Goal: Find specific page/section: Find specific page/section

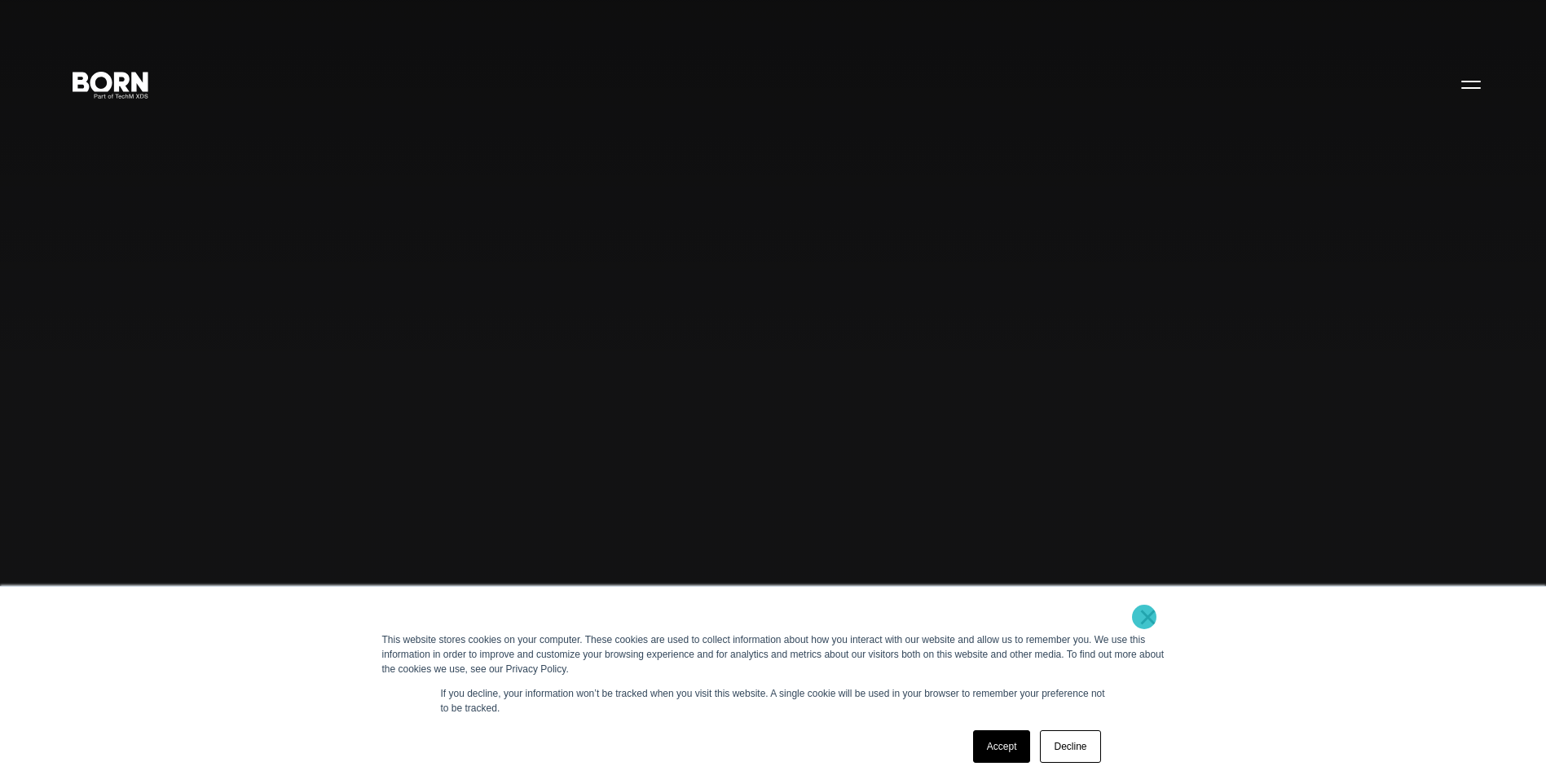
click at [1144, 617] on link "×" at bounding box center [1148, 617] width 20 height 15
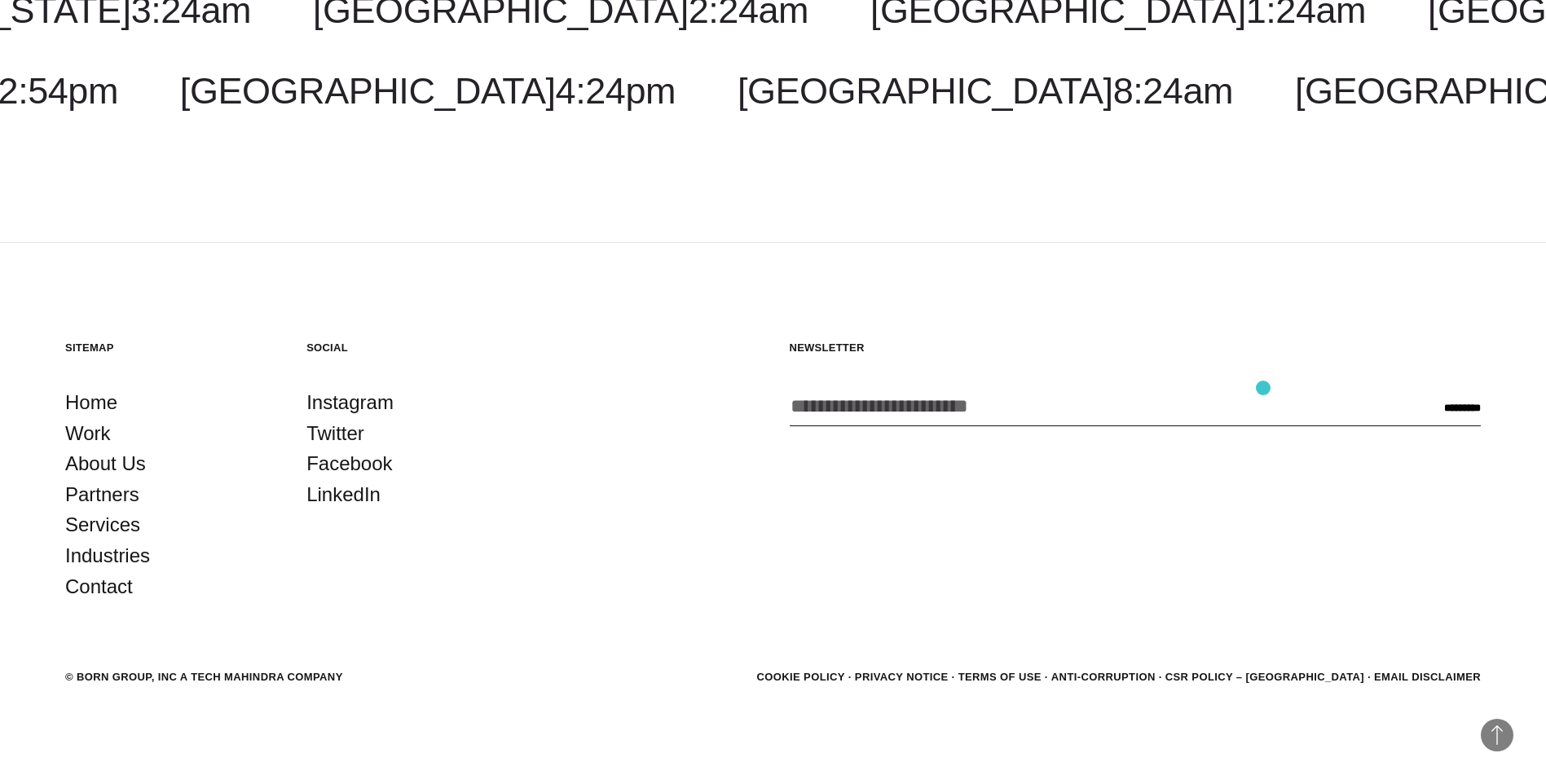
scroll to position [5346, 0]
click at [93, 438] on link "Work" at bounding box center [87, 433] width 45 height 31
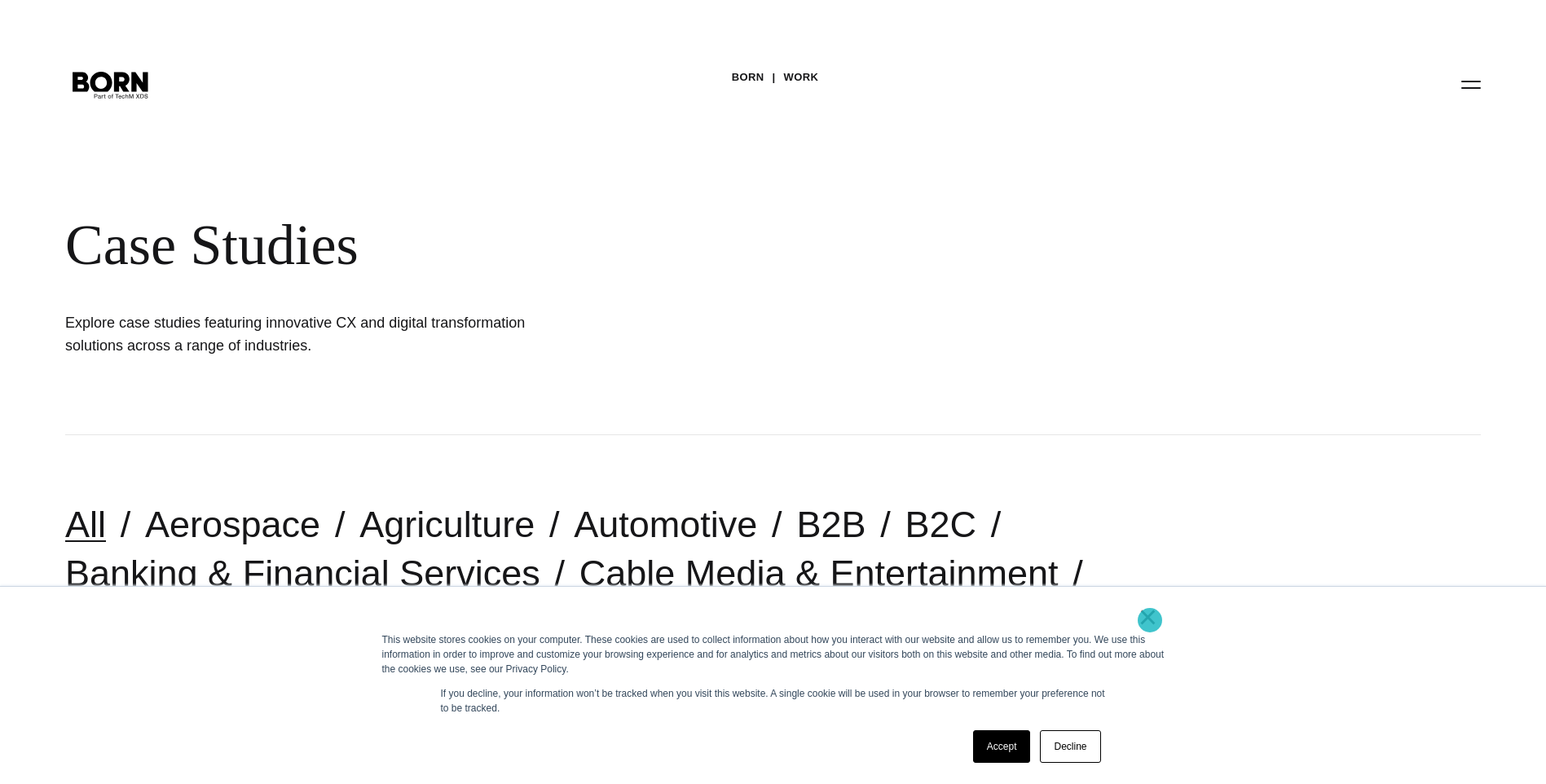
click at [1150, 620] on link "×" at bounding box center [1148, 617] width 20 height 15
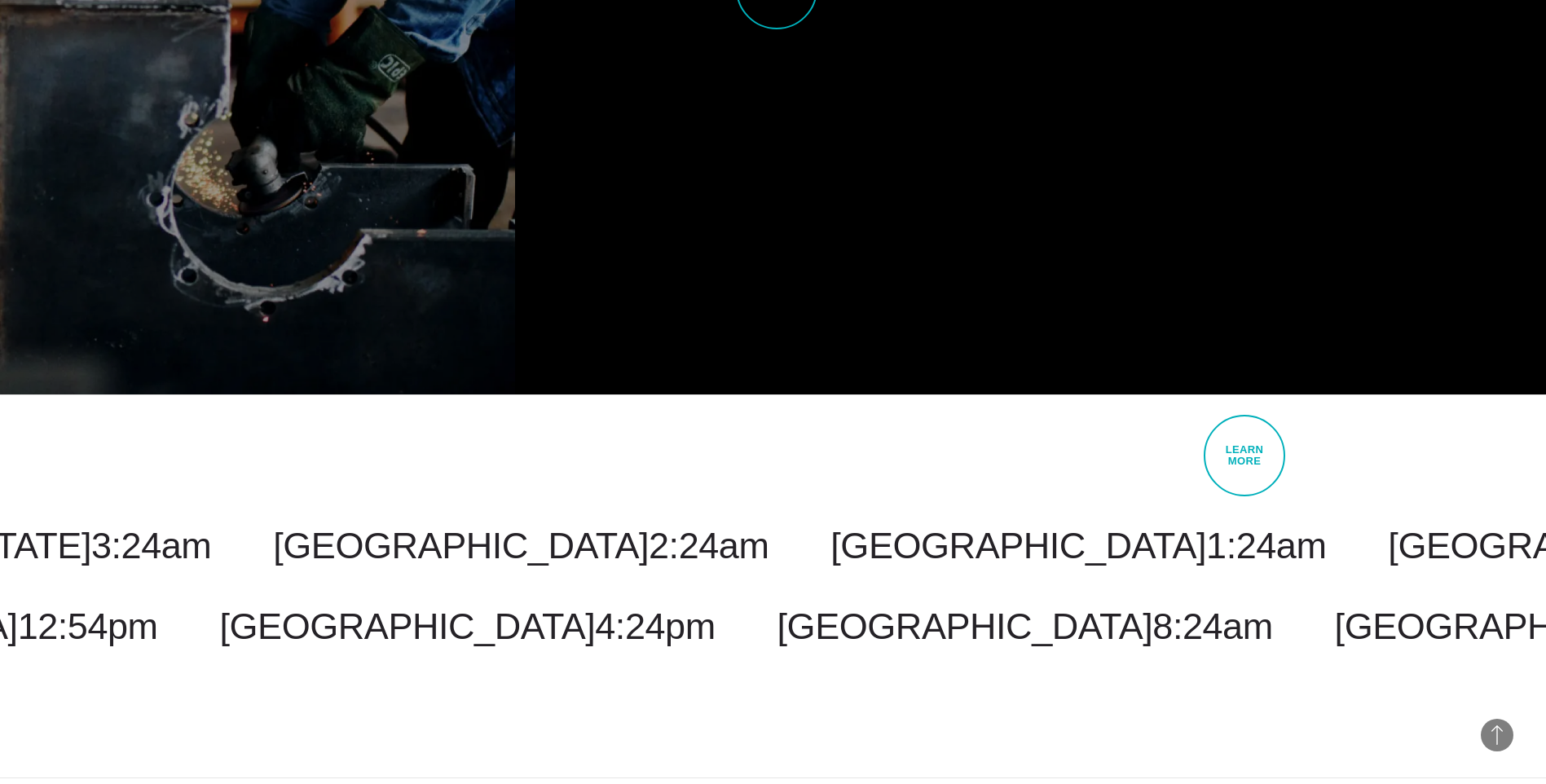
scroll to position [5867, 0]
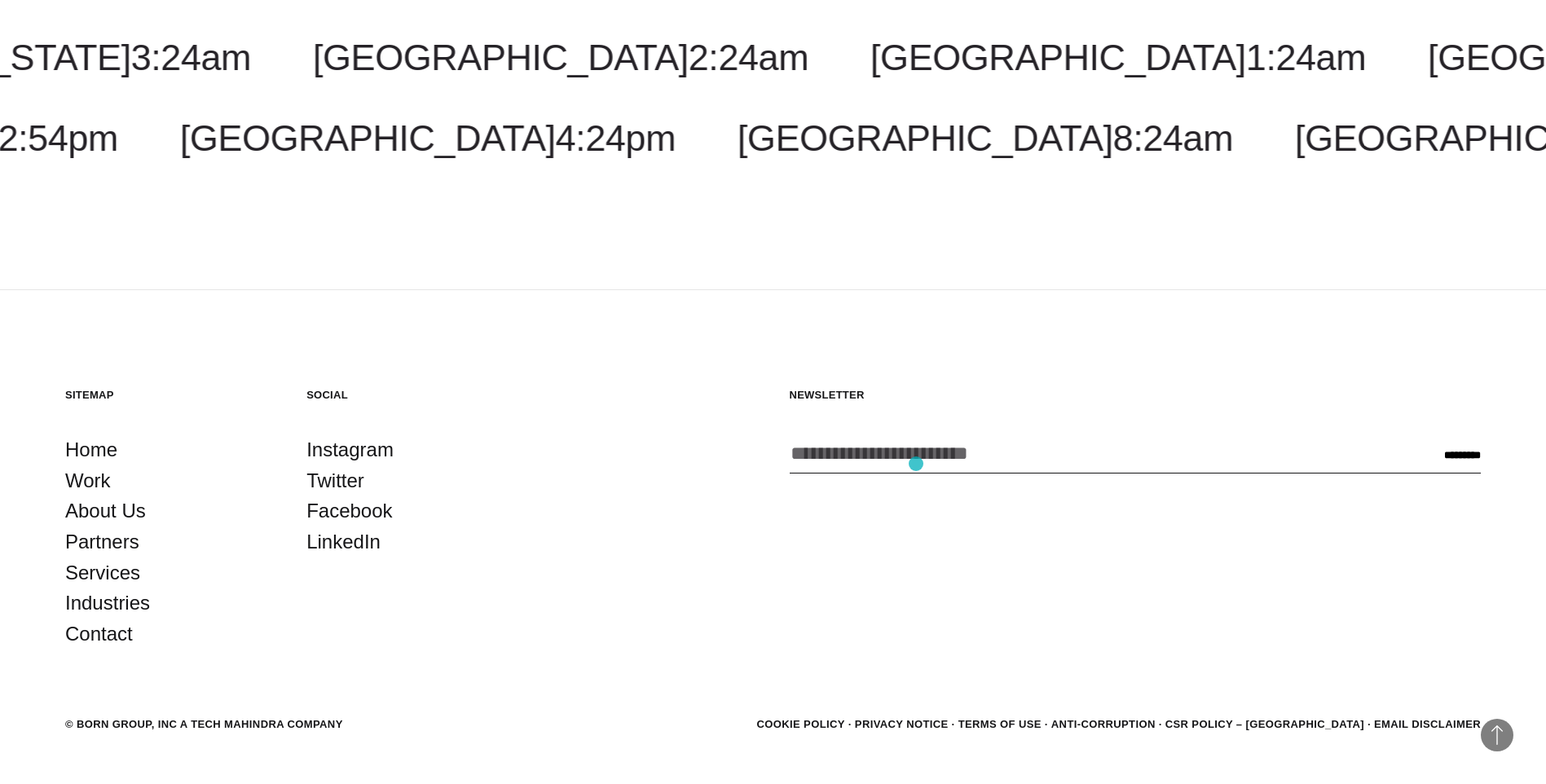
click at [916, 464] on div "Newsletter Enter your email address * CAPTCHA Phone This field is for validatio…" at bounding box center [1136, 519] width 692 height 262
drag, startPoint x: 201, startPoint y: 670, endPoint x: 364, endPoint y: 671, distance: 163.0
click at [364, 714] on section "© BORN GROUP, INC A Tech Mahindra Company Cookie Policy Privacy Notice Terms of…" at bounding box center [772, 724] width 1415 height 21
drag, startPoint x: 364, startPoint y: 671, endPoint x: 587, endPoint y: 678, distance: 223.1
click at [587, 714] on section "© BORN GROUP, INC A Tech Mahindra Company Cookie Policy Privacy Notice Terms of…" at bounding box center [772, 724] width 1415 height 21
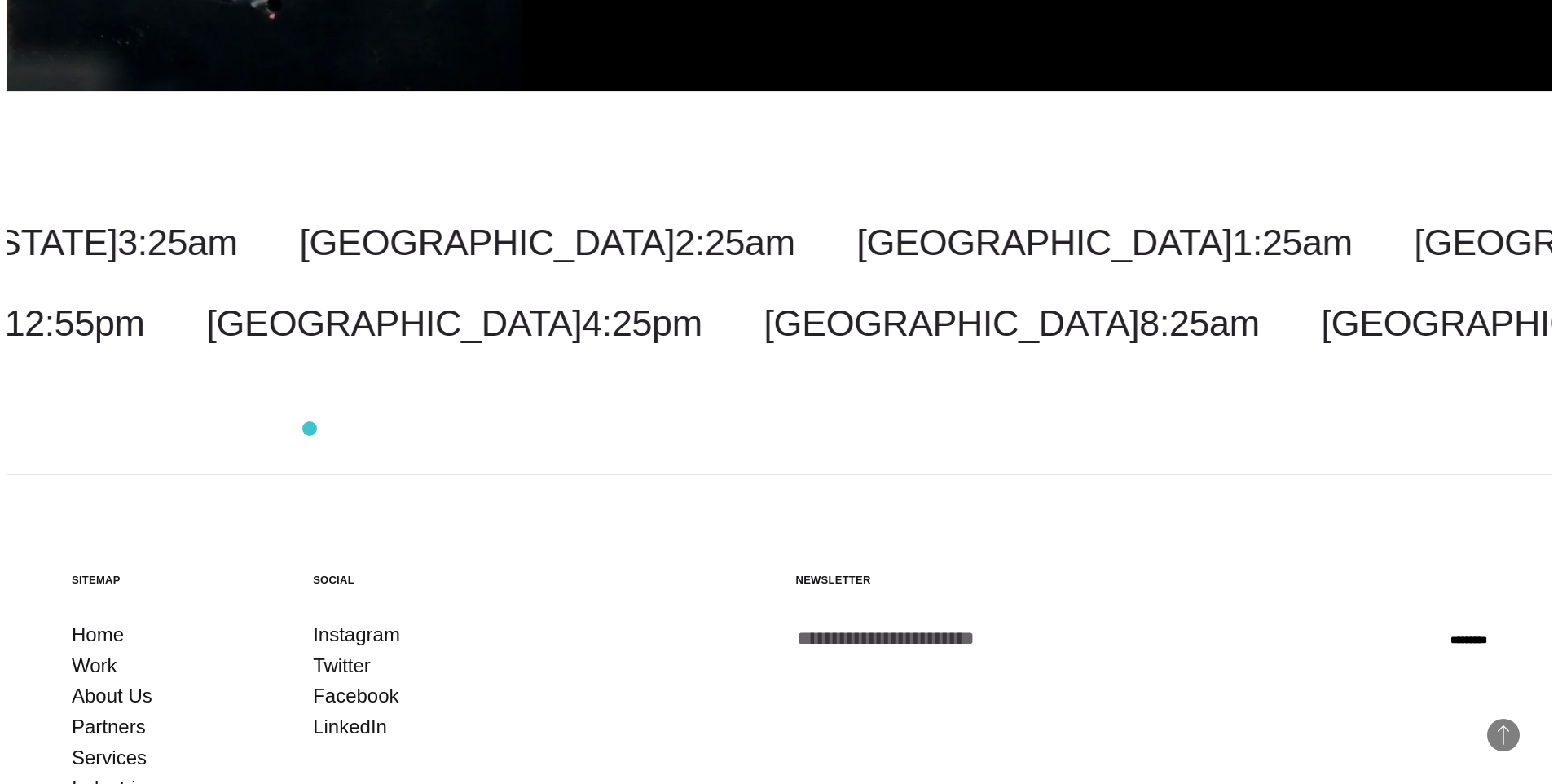
scroll to position [5622, 0]
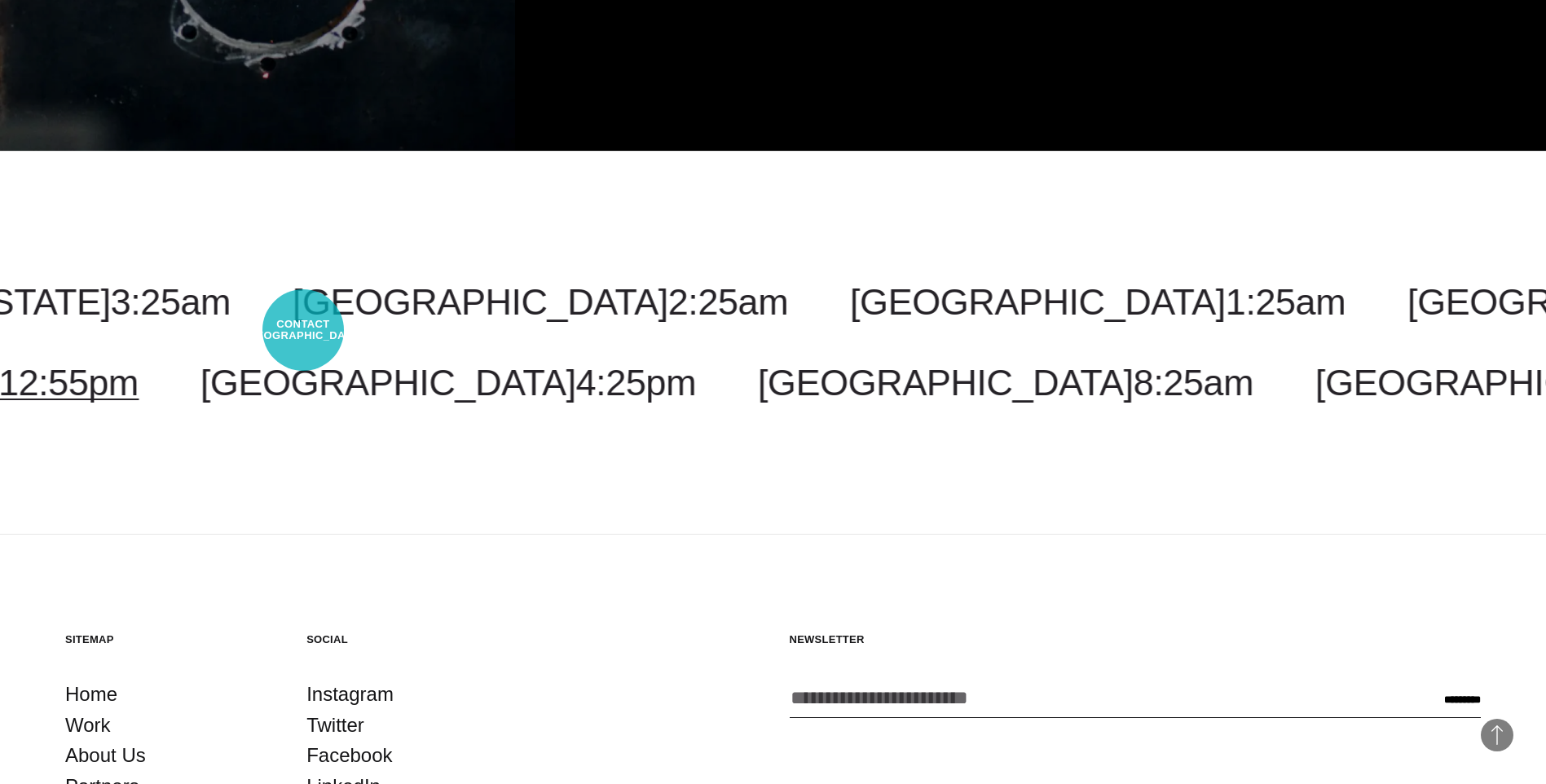
click at [138, 362] on span "12:55pm" at bounding box center [68, 382] width 140 height 42
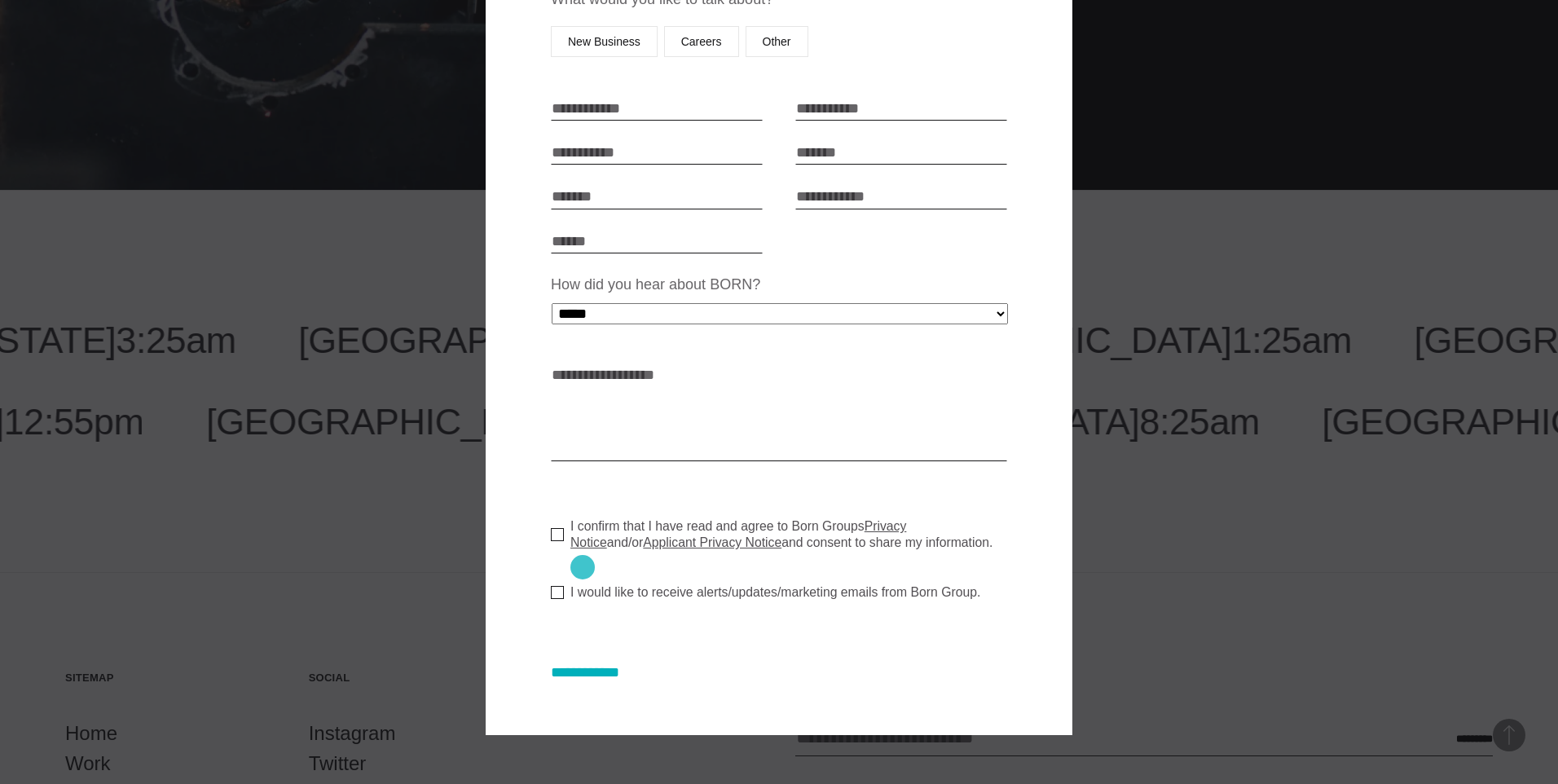
scroll to position [277, 0]
click at [619, 665] on input "**********" at bounding box center [602, 673] width 101 height 17
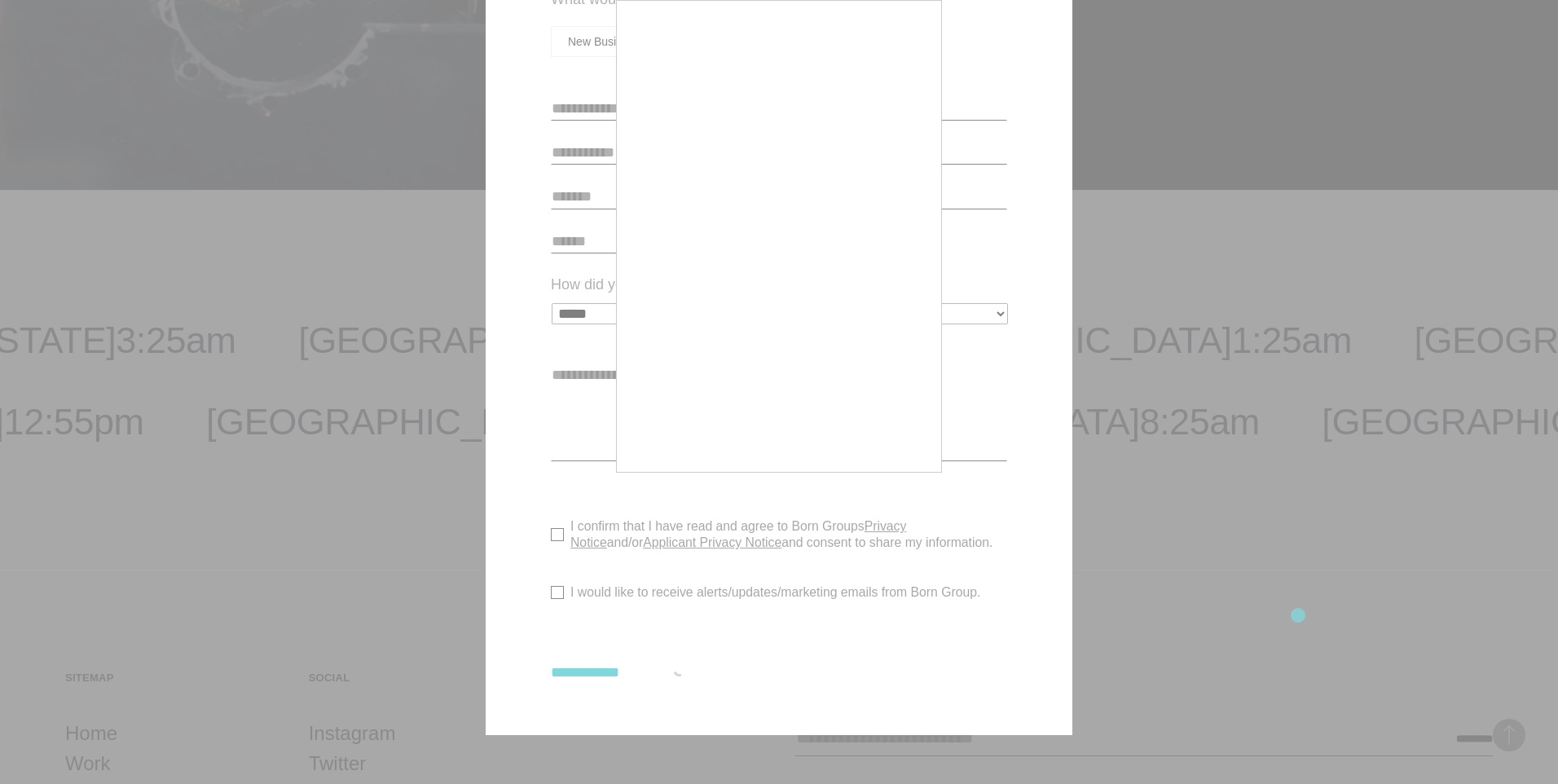
click at [1299, 615] on div at bounding box center [779, 392] width 1558 height 784
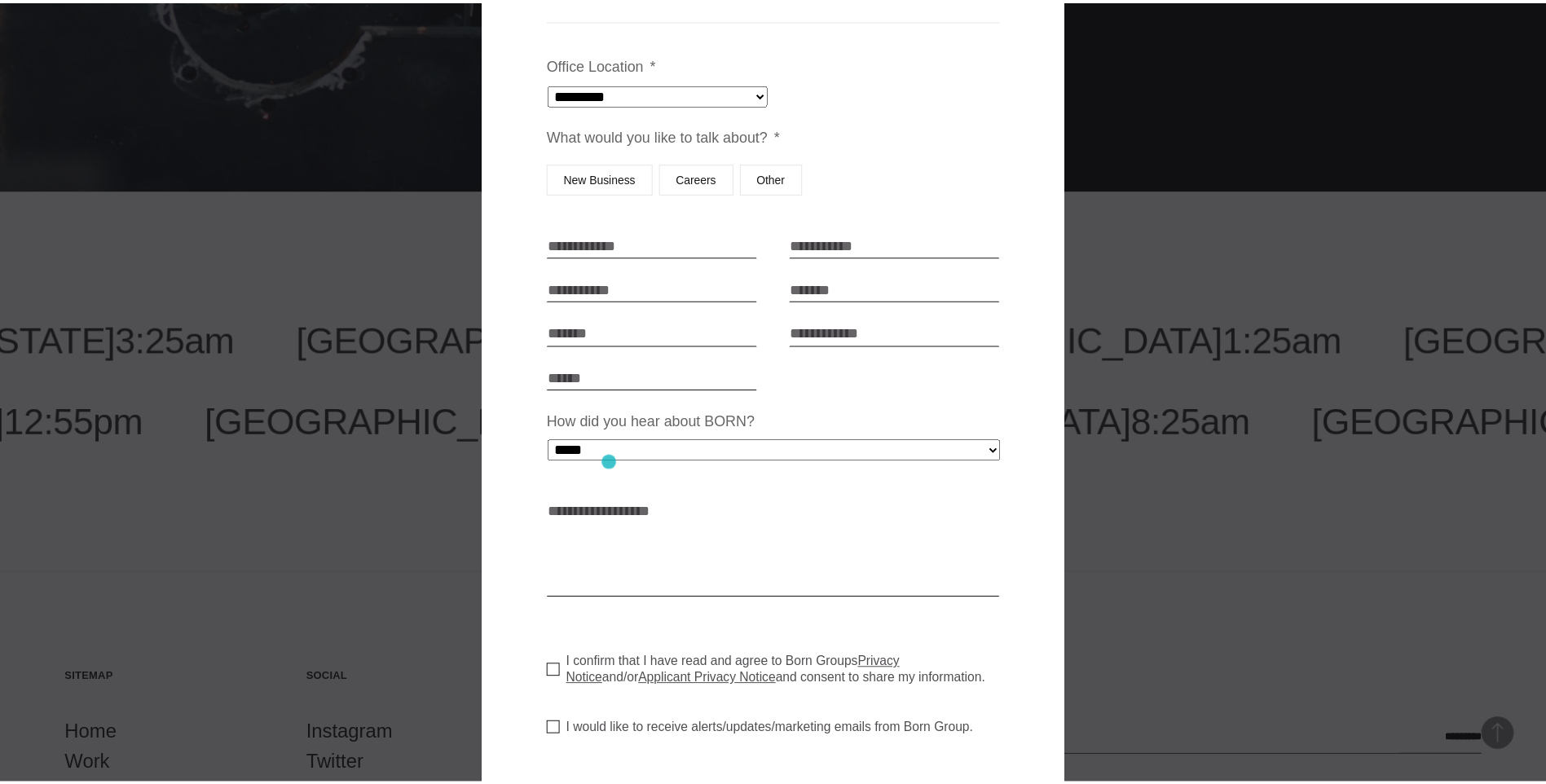
scroll to position [0, 0]
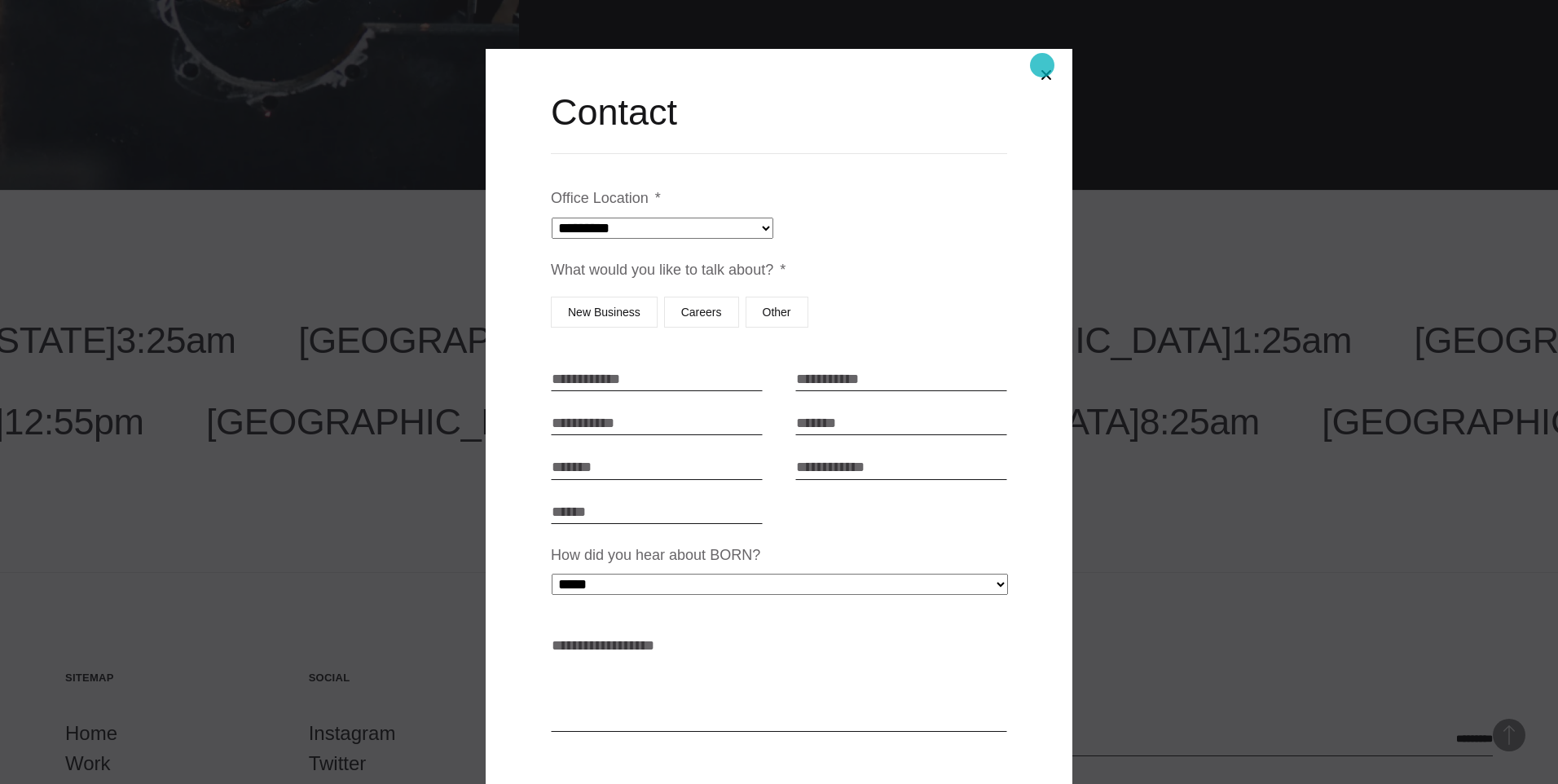
click at [1043, 65] on button "Close modal" at bounding box center [1047, 75] width 39 height 39
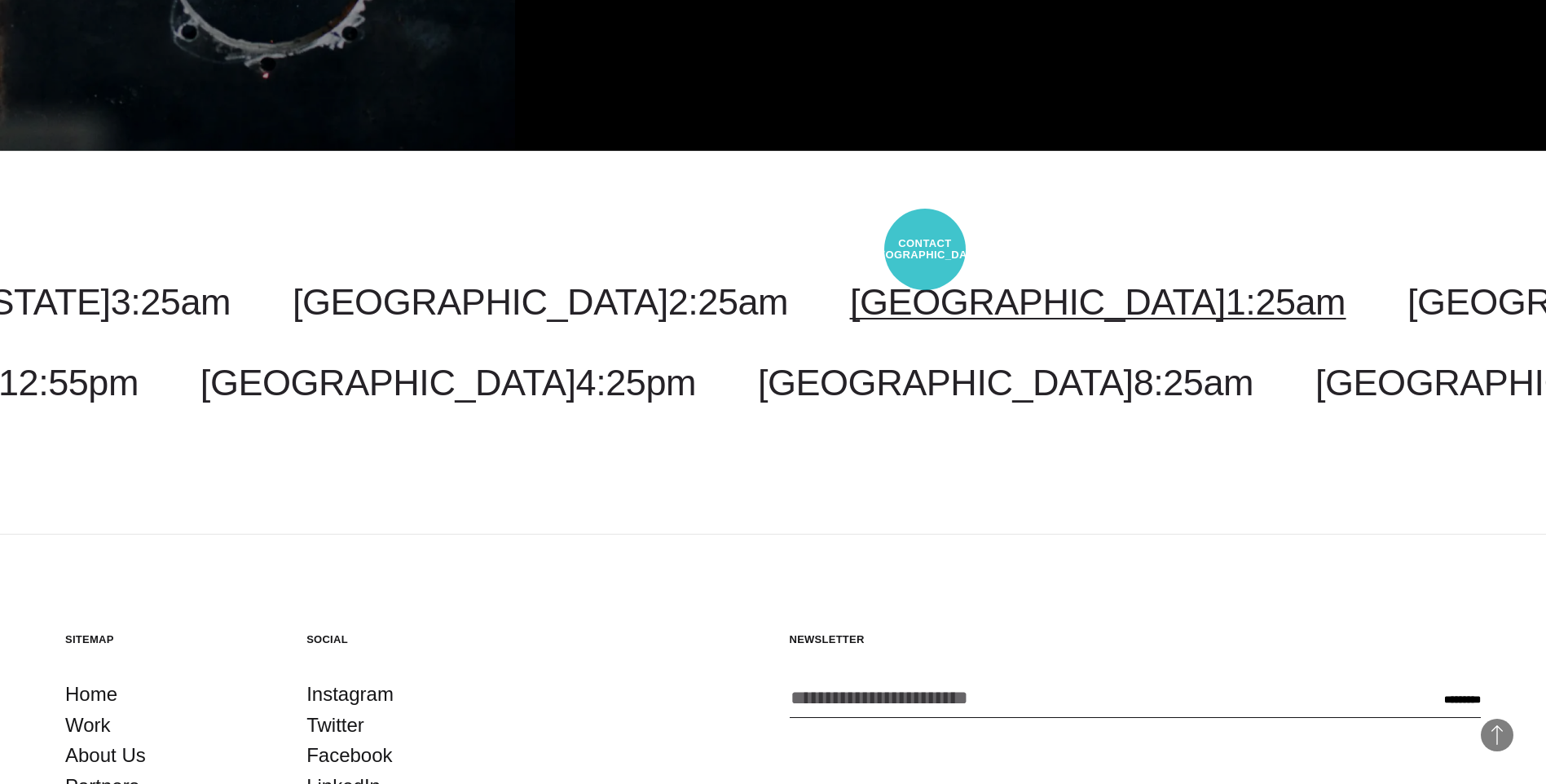
click at [925, 282] on link "[GEOGRAPHIC_DATA] 1:25am" at bounding box center [1097, 302] width 496 height 42
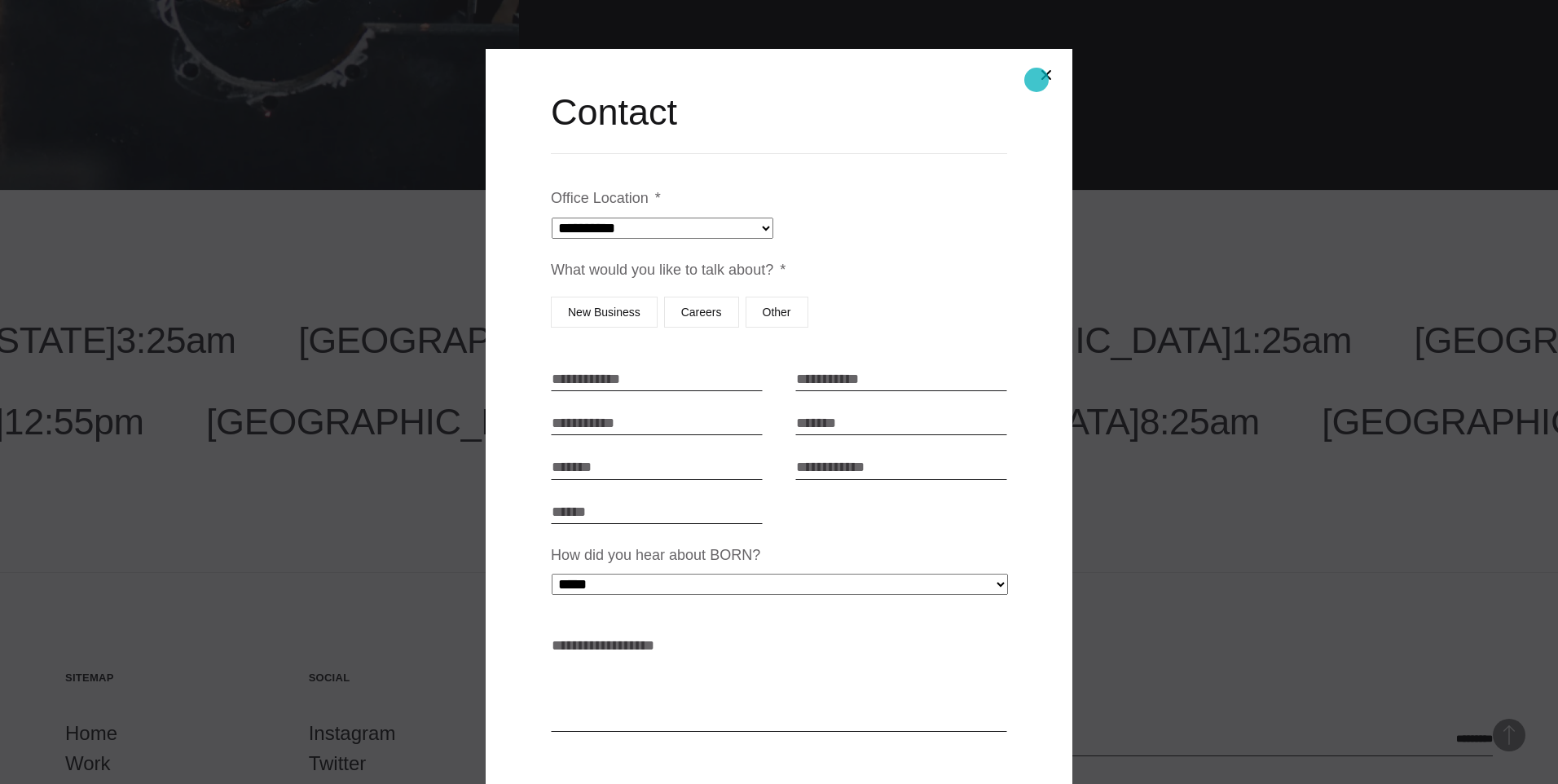
click at [1038, 79] on button "Close modal" at bounding box center [1047, 75] width 39 height 39
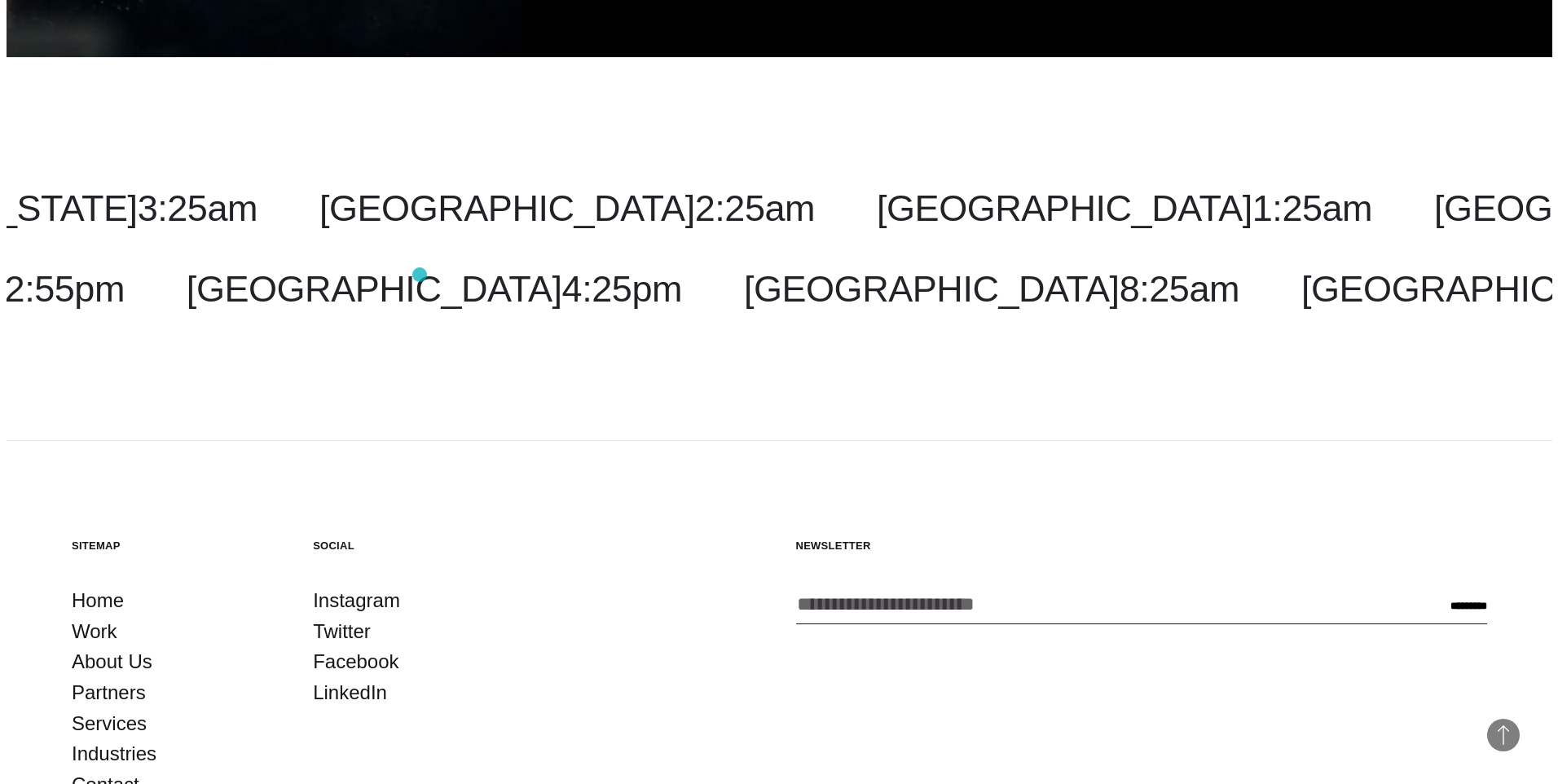
scroll to position [5459, 0]
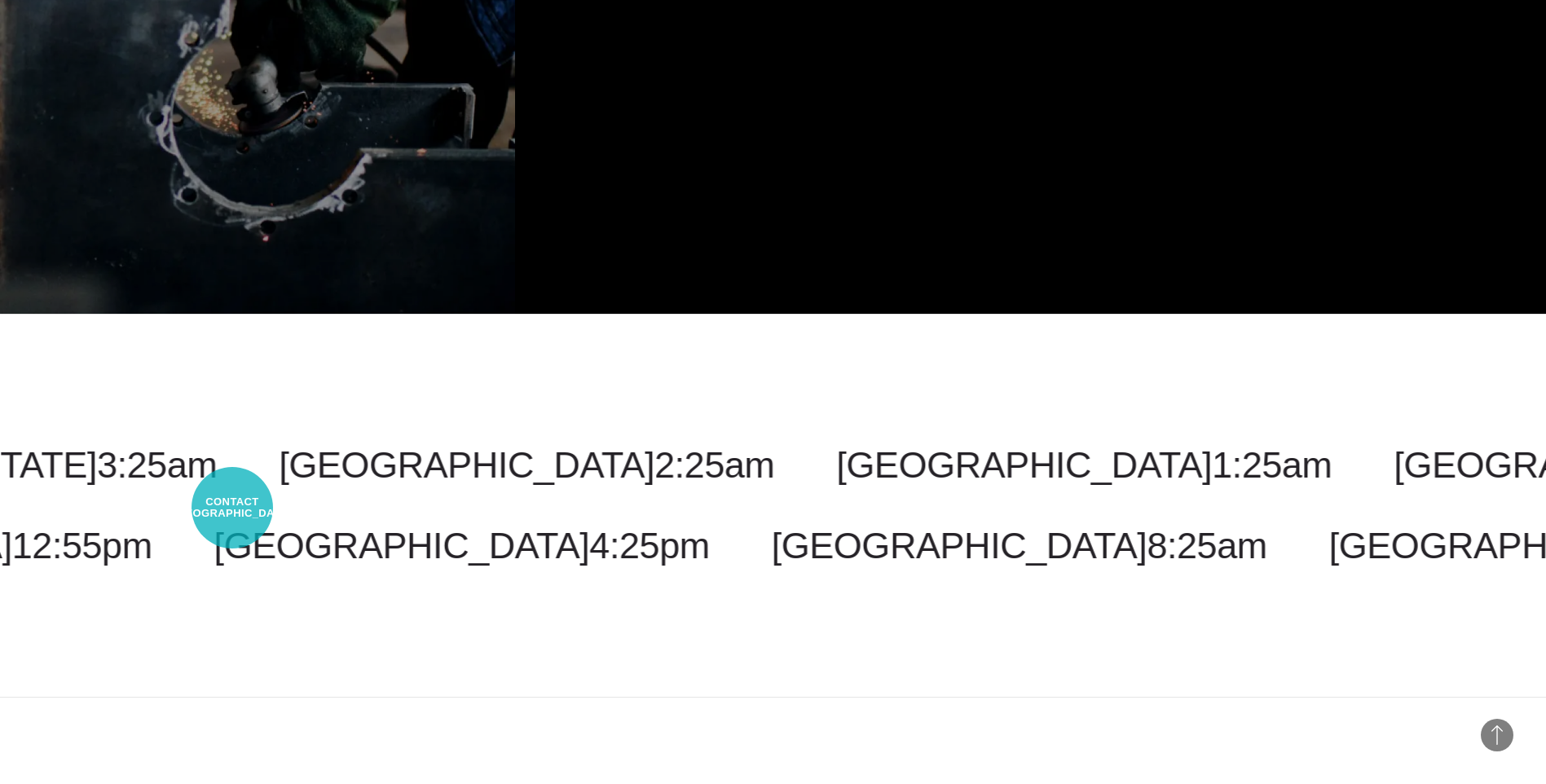
drag, startPoint x: 232, startPoint y: 508, endPoint x: 259, endPoint y: 508, distance: 27.0
select select "*********"
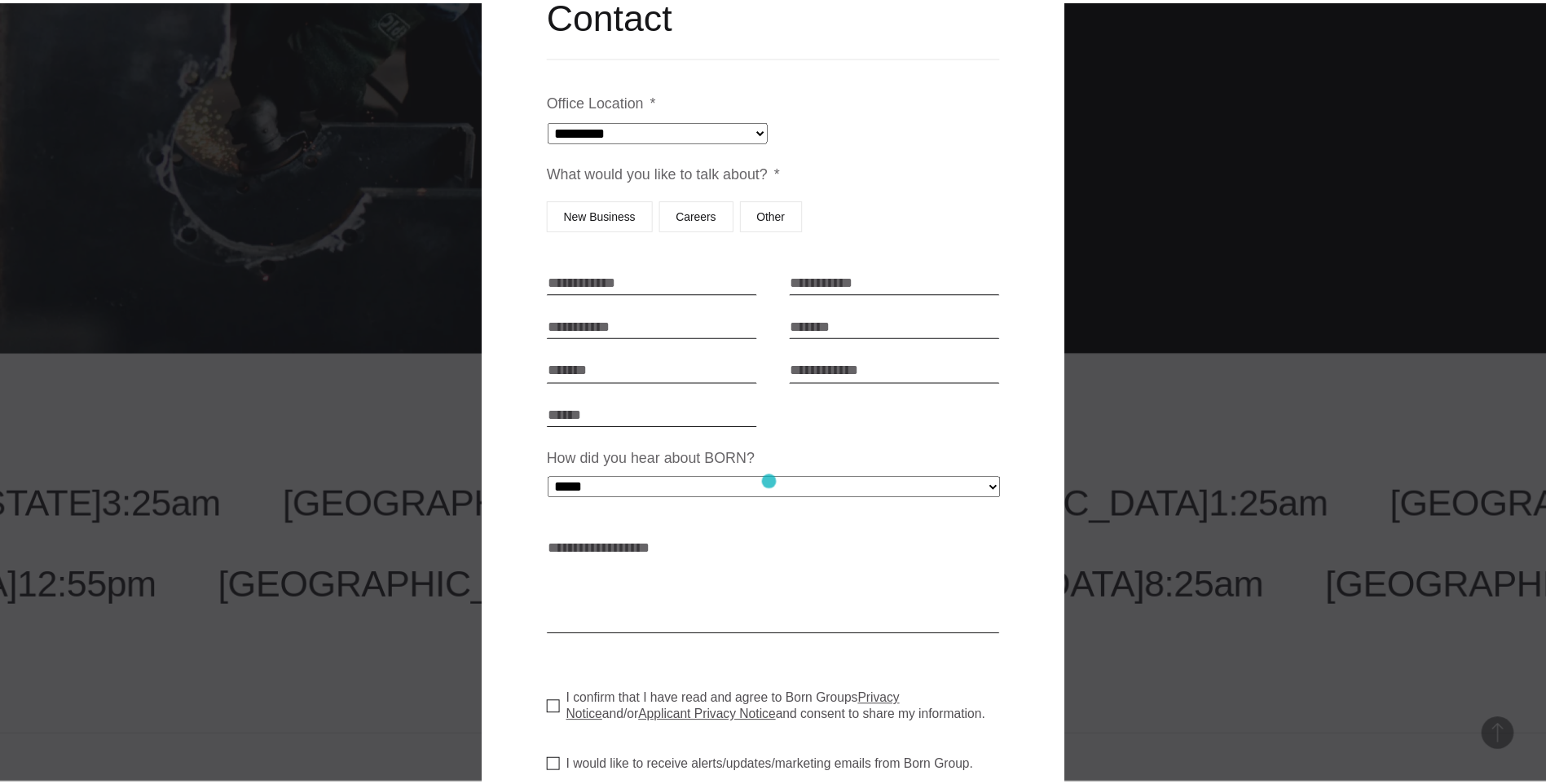
scroll to position [0, 0]
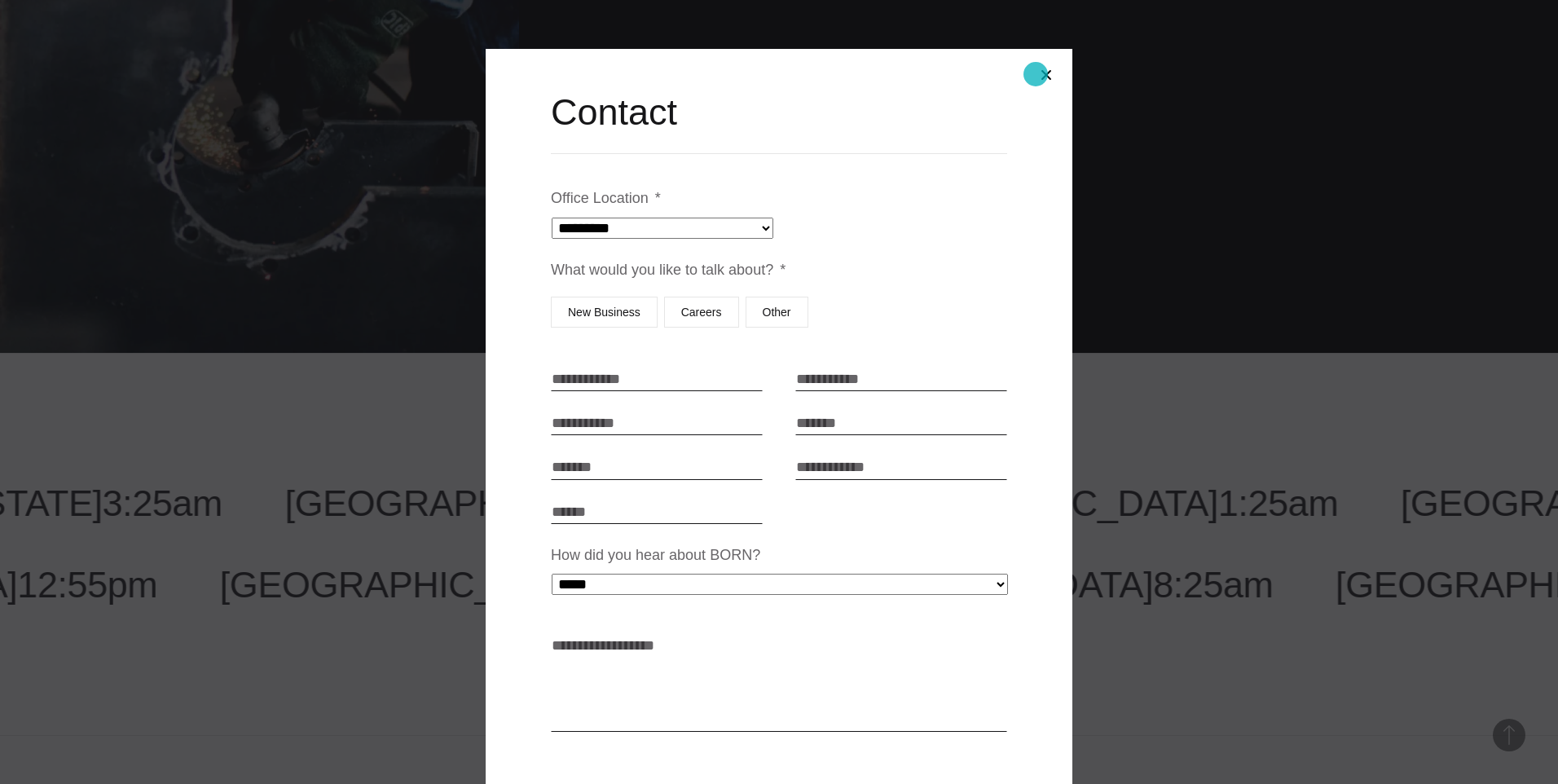
click at [1036, 74] on button "Close modal" at bounding box center [1047, 75] width 39 height 39
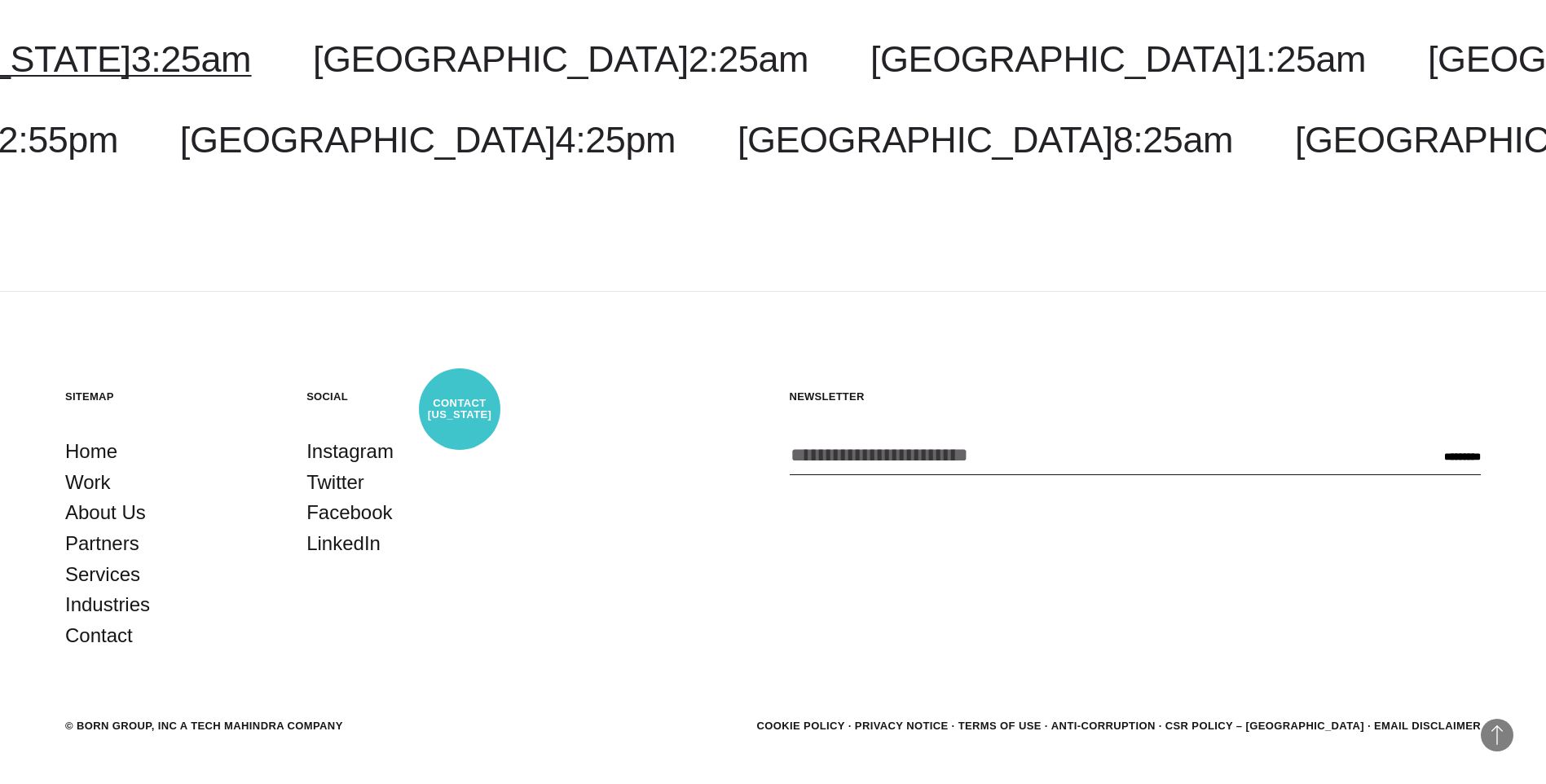
scroll to position [5867, 0]
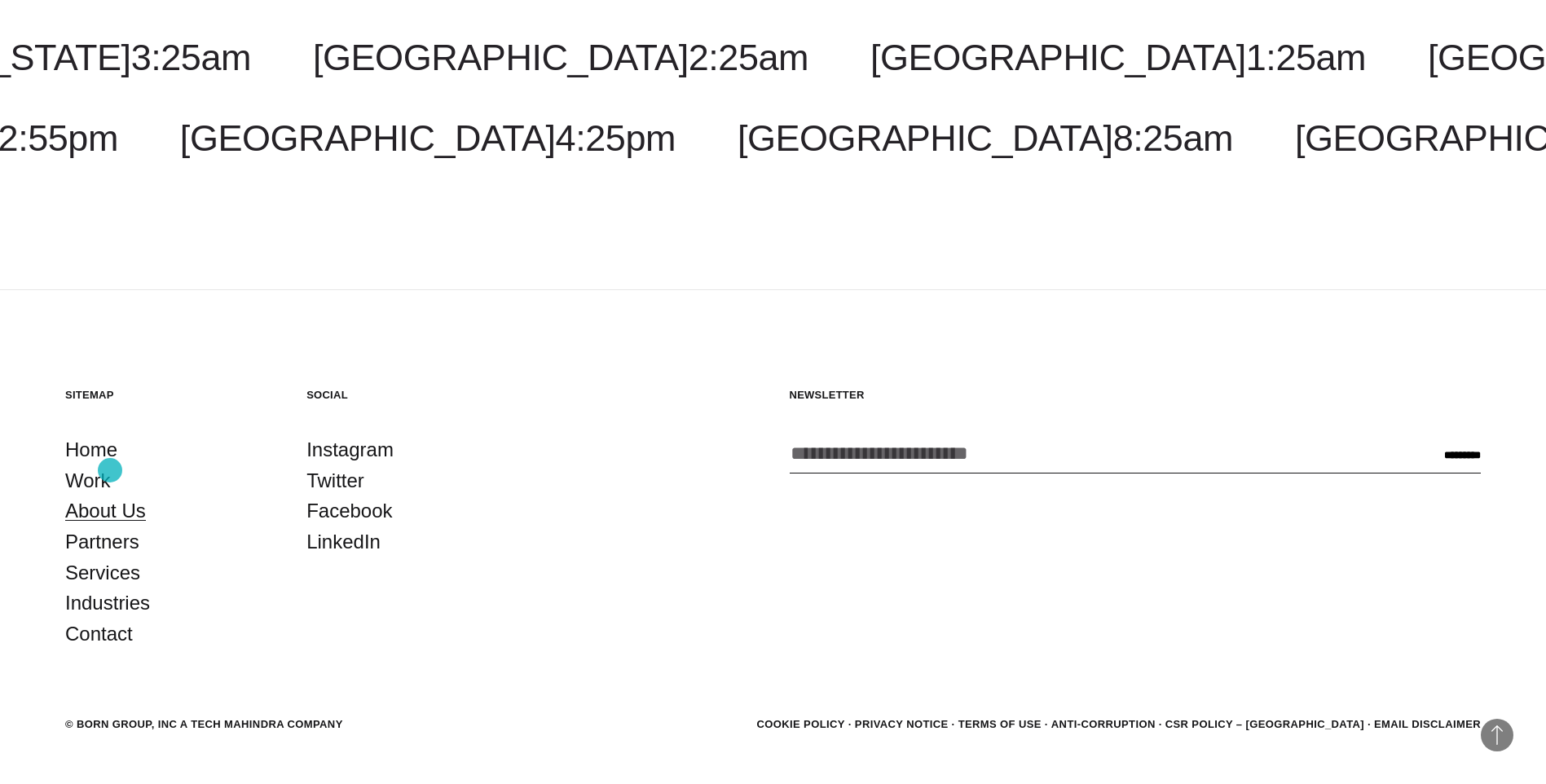
click at [110, 496] on link "About Us" at bounding box center [105, 511] width 81 height 31
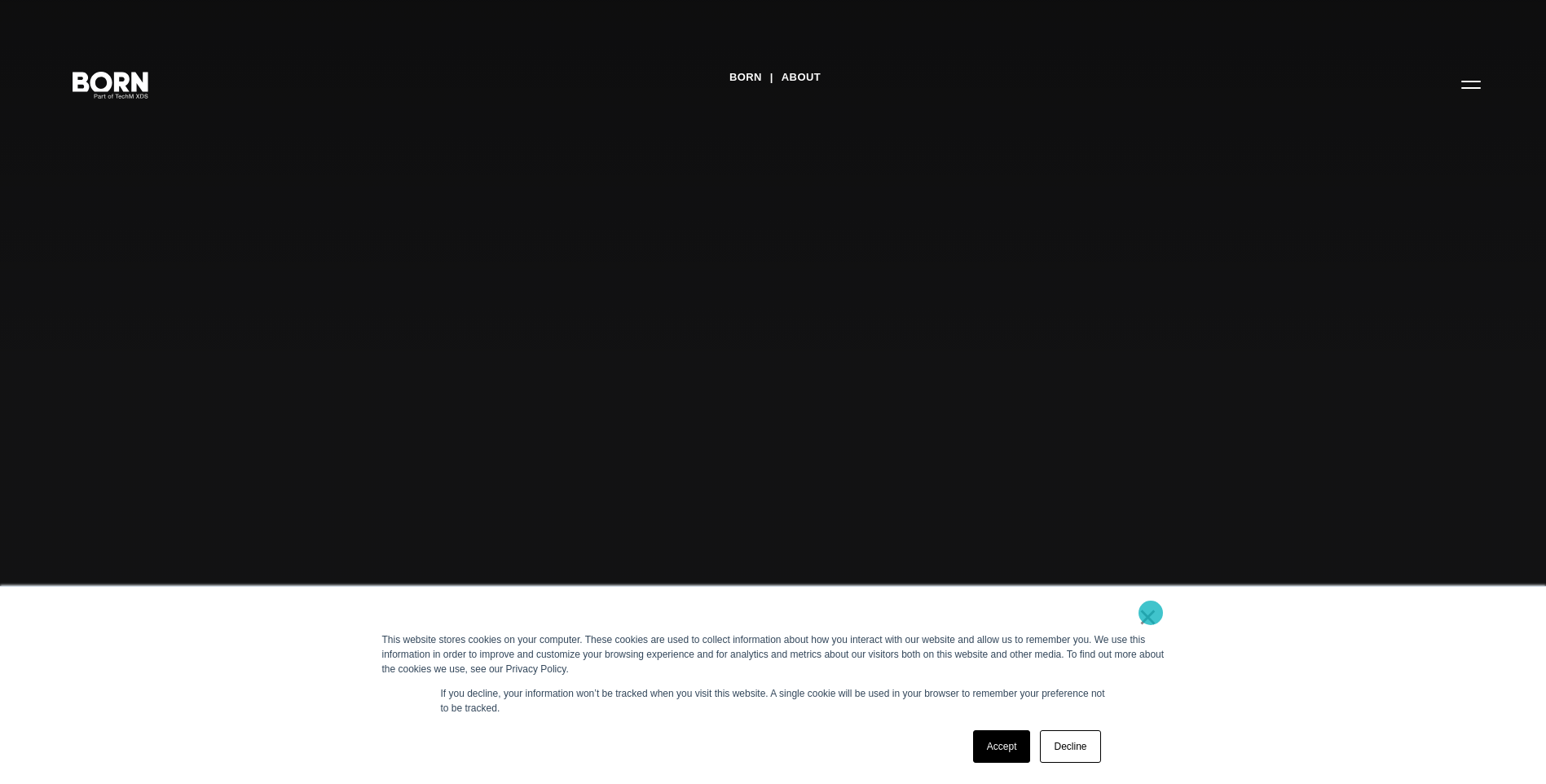
click at [1150, 612] on link "×" at bounding box center [1148, 617] width 20 height 15
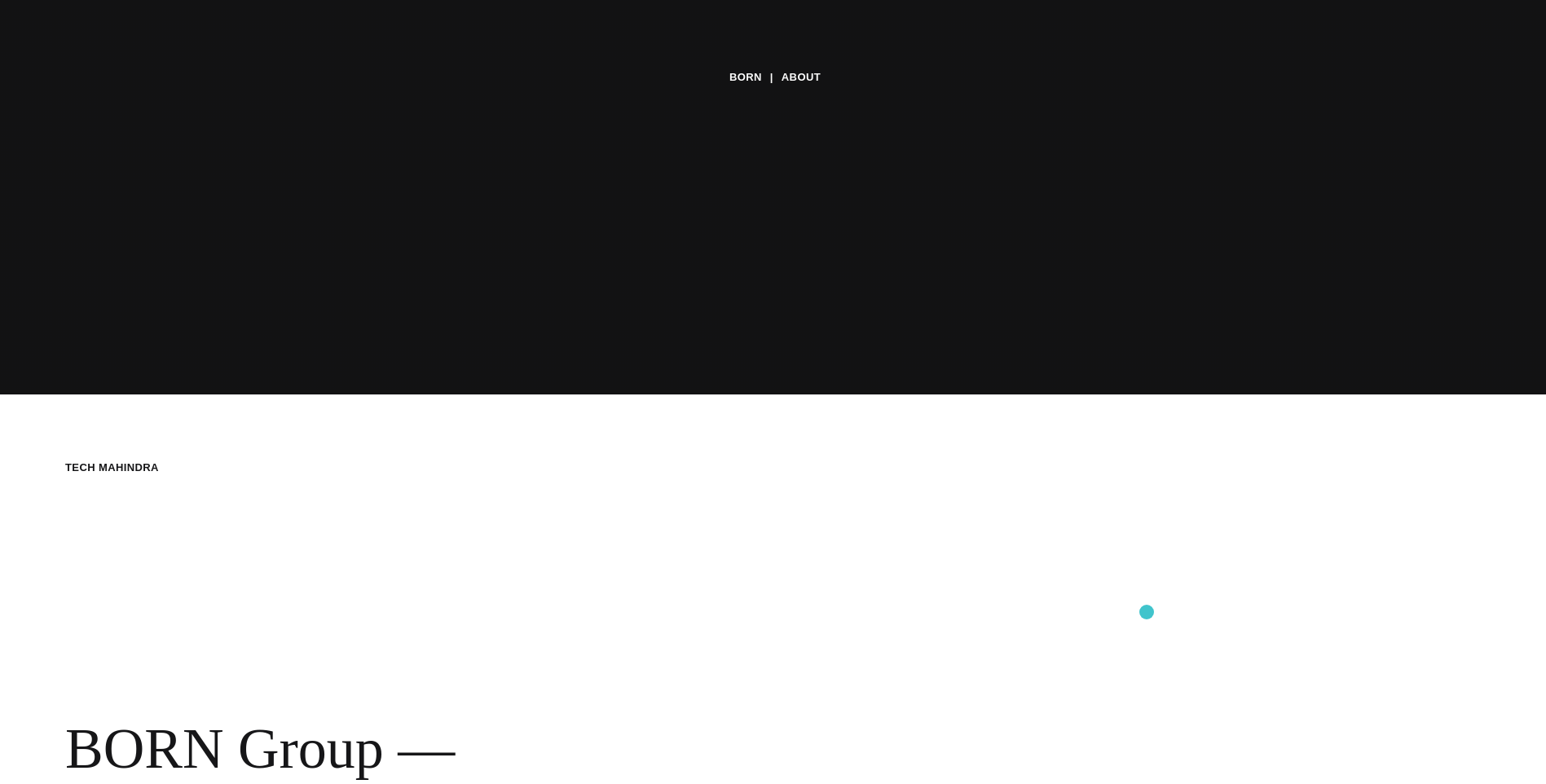
scroll to position [163, 0]
